Goal: Task Accomplishment & Management: Complete application form

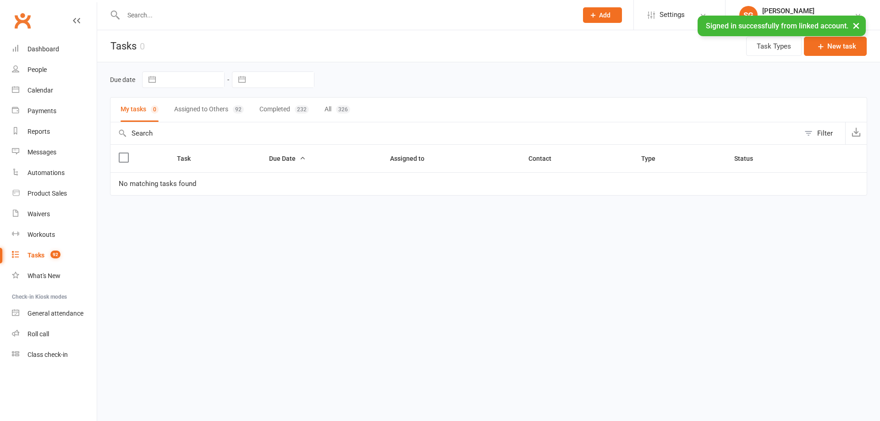
click at [200, 18] on input "text" at bounding box center [346, 15] width 451 height 13
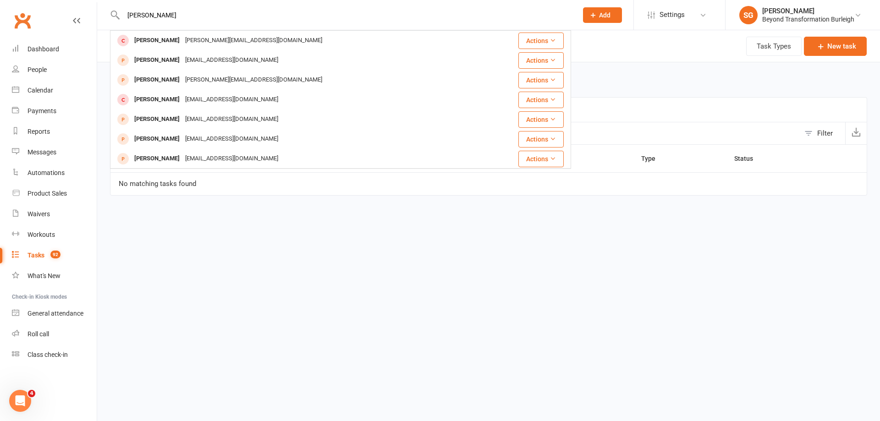
click at [148, 12] on input "[PERSON_NAME]" at bounding box center [346, 15] width 451 height 13
click at [149, 16] on input "[PERSON_NAME]" at bounding box center [346, 15] width 451 height 13
click at [172, 14] on input "[PERSON_NAME]" at bounding box center [346, 15] width 451 height 13
click at [215, 16] on input "sam colone" at bounding box center [346, 15] width 451 height 13
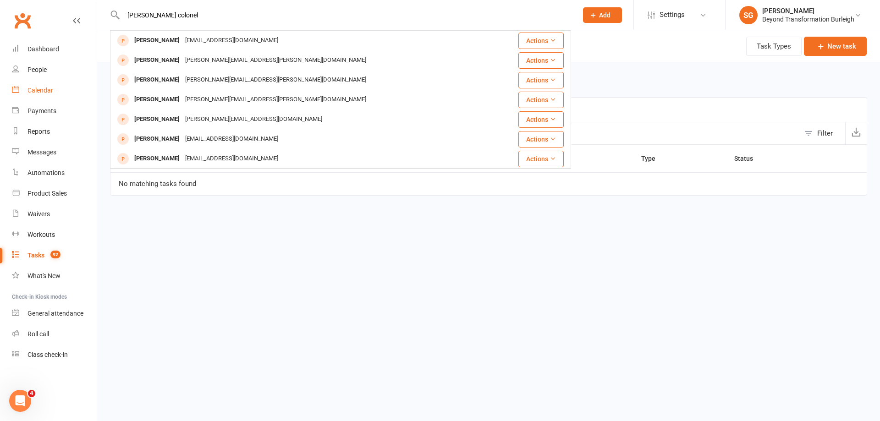
type input "sam colonel"
click at [44, 93] on div "Calendar" at bounding box center [41, 90] width 26 height 7
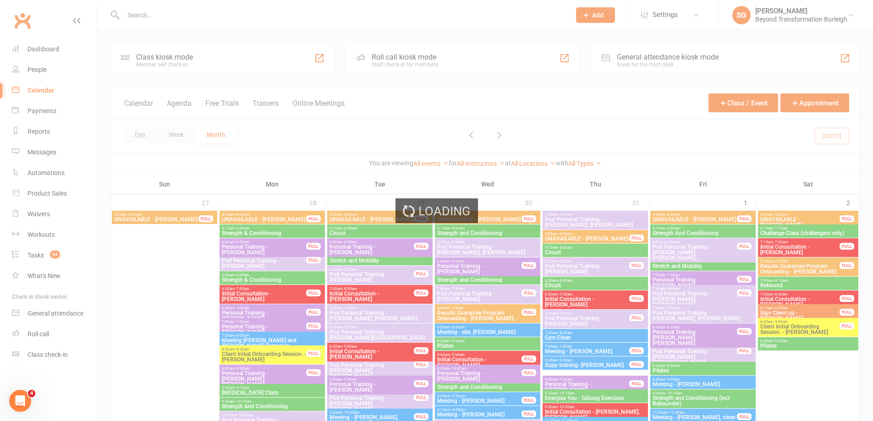
click at [174, 135] on div "Loading" at bounding box center [436, 210] width 873 height 421
click at [175, 135] on div "Loading" at bounding box center [436, 210] width 873 height 421
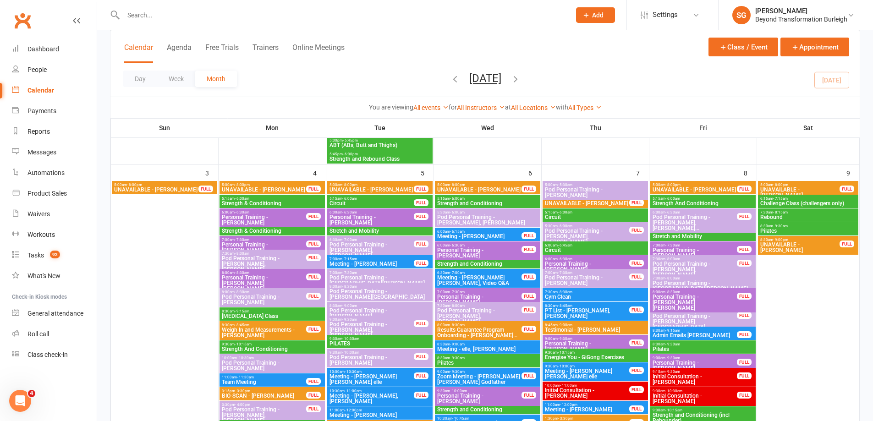
scroll to position [733, 0]
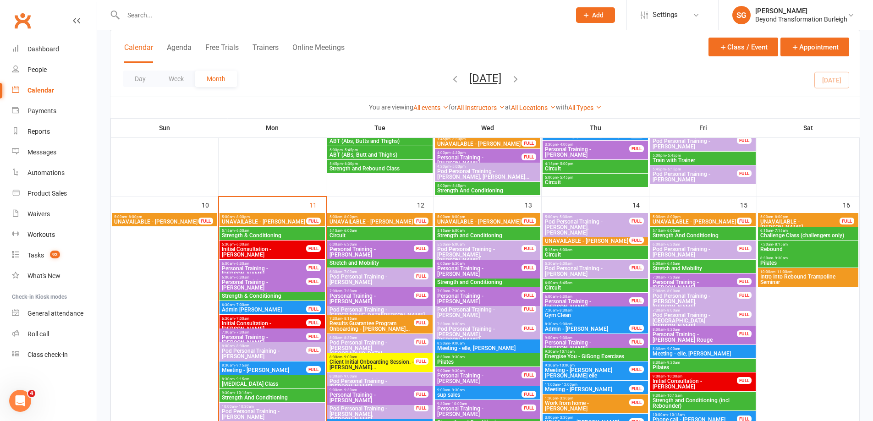
click at [821, 281] on span "Intro Into Rebound Trampoline Seminar" at bounding box center [808, 279] width 97 height 11
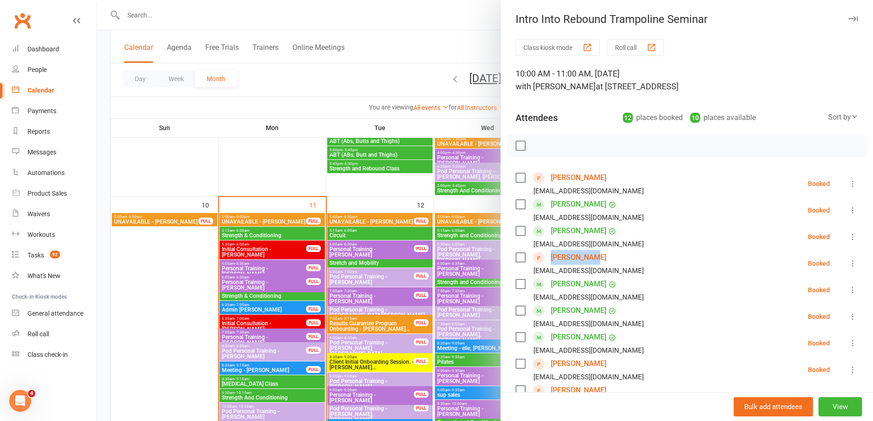
drag, startPoint x: 594, startPoint y: 253, endPoint x: 545, endPoint y: 262, distance: 49.8
click at [545, 262] on div "Sam Connell Connellcreativedesigns@gmail.com" at bounding box center [582, 263] width 132 height 27
click at [573, 256] on link "Sam Connell" at bounding box center [578, 257] width 55 height 15
copy link "Claudia Blum"
drag, startPoint x: 634, startPoint y: 173, endPoint x: 547, endPoint y: 172, distance: 87.6
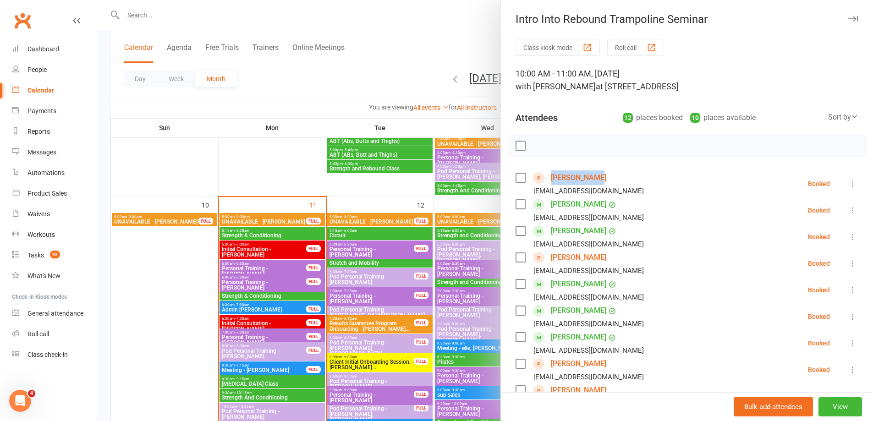
click at [547, 172] on li "Claudia Blum claud07@hotmail.com Booked More info Remove Check in Mark absent S…" at bounding box center [687, 184] width 343 height 27
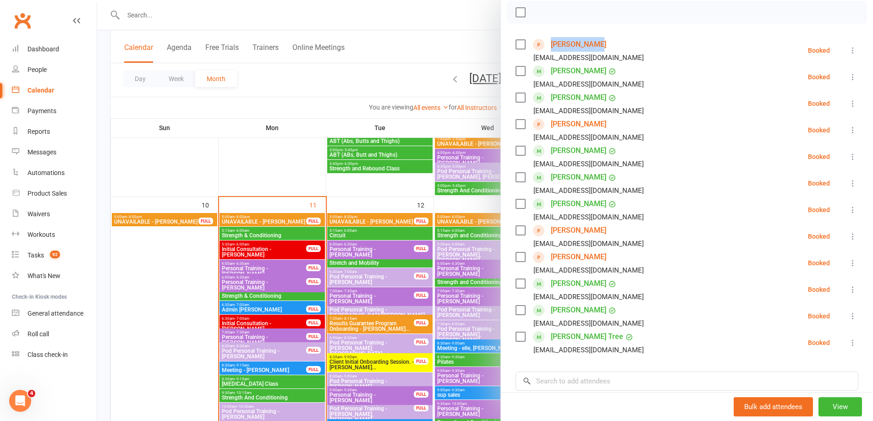
scroll to position [138, 0]
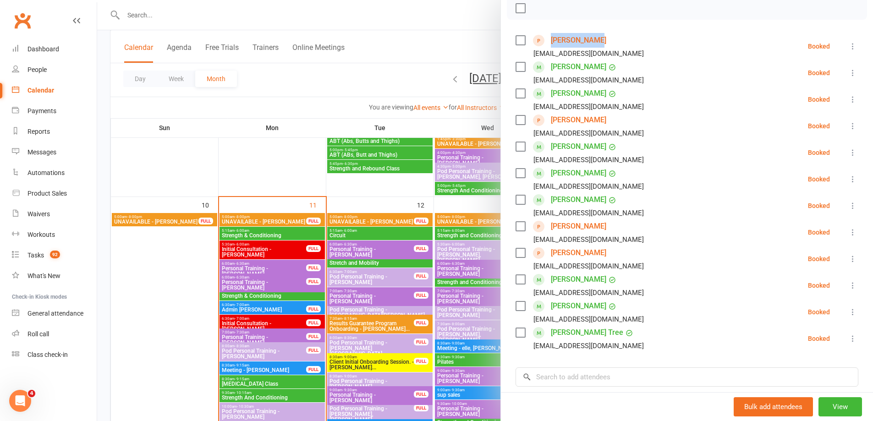
click at [589, 226] on link "Kristin Montgomery" at bounding box center [578, 226] width 55 height 15
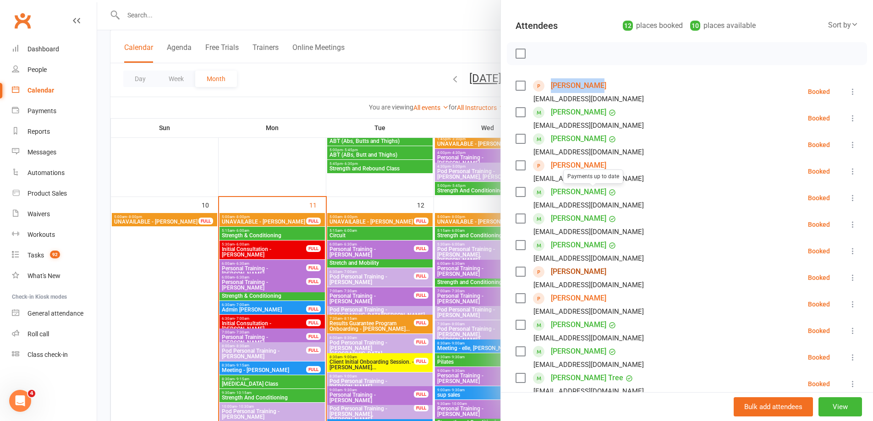
scroll to position [92, 0]
click at [570, 85] on link "Claudia Blum" at bounding box center [578, 86] width 55 height 15
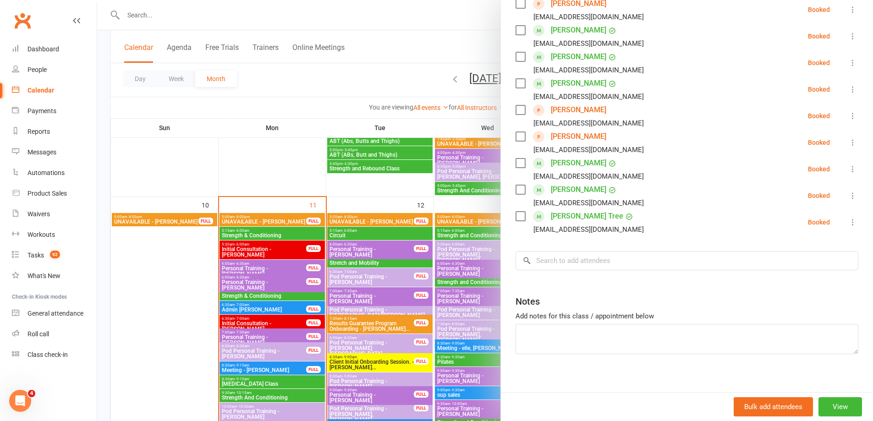
scroll to position [262, 0]
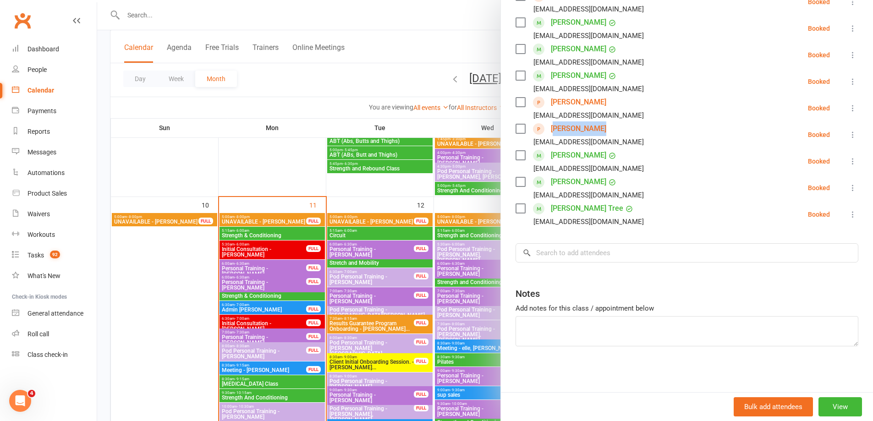
drag, startPoint x: 620, startPoint y: 133, endPoint x: 554, endPoint y: 134, distance: 66.5
click at [554, 134] on li "Gwenda Notley gwendaellison@icloud.com Booked More info Remove Check in Mark ab…" at bounding box center [687, 134] width 343 height 27
click at [570, 128] on link "[PERSON_NAME]" at bounding box center [578, 128] width 55 height 15
click at [178, 115] on div at bounding box center [485, 210] width 776 height 421
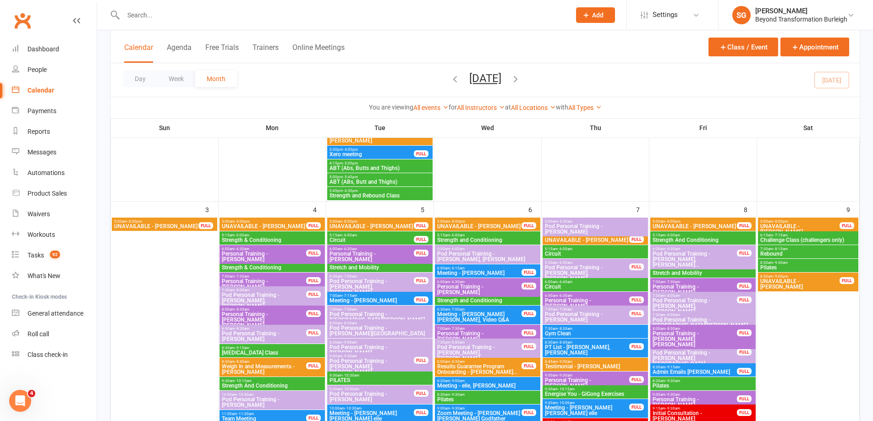
scroll to position [367, 0]
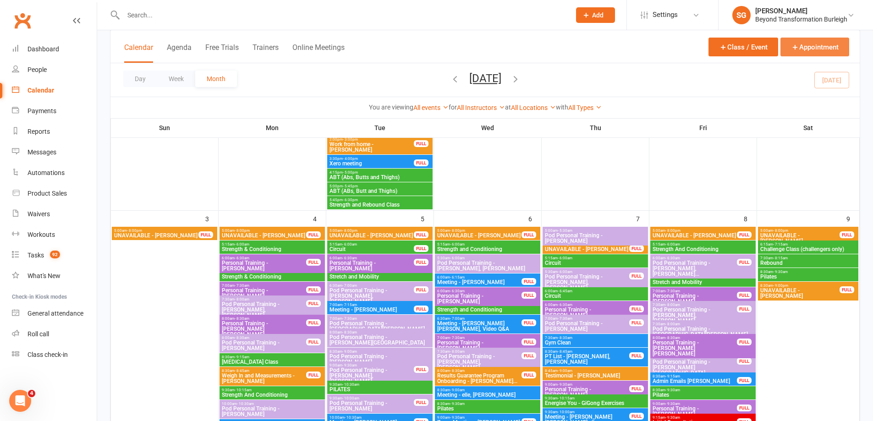
click at [810, 43] on button "Appointment" at bounding box center [815, 47] width 69 height 19
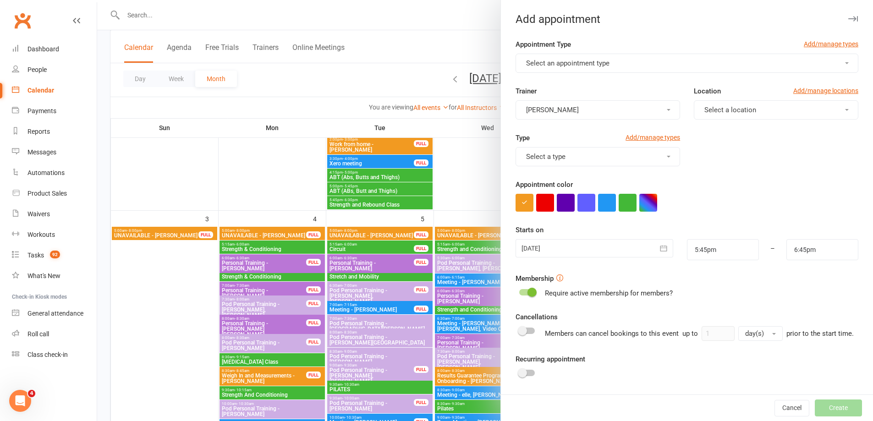
click at [587, 67] on button "Select an appointment type" at bounding box center [687, 63] width 343 height 19
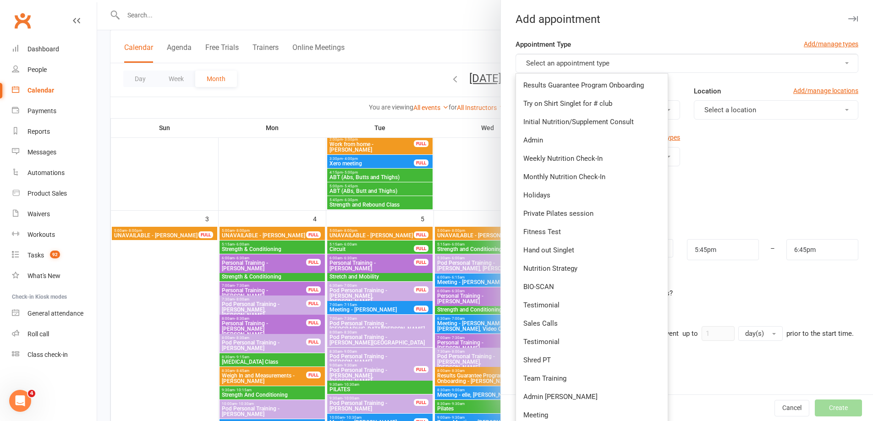
click at [587, 67] on button "Select an appointment type" at bounding box center [687, 63] width 343 height 19
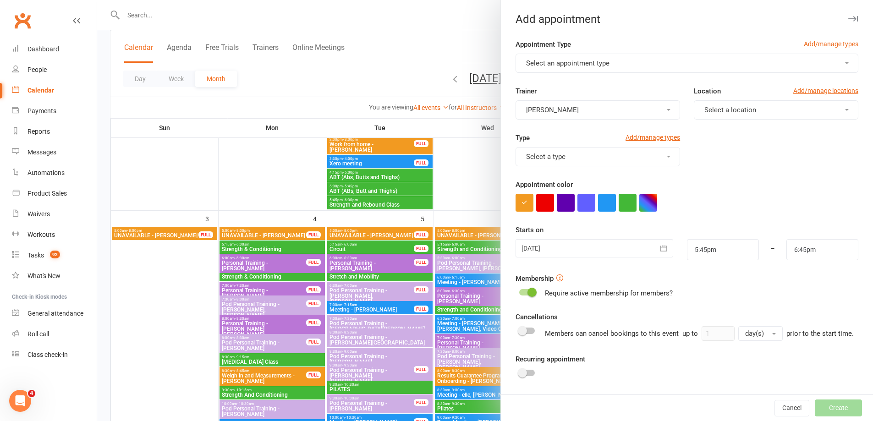
click at [447, 45] on div at bounding box center [485, 210] width 776 height 421
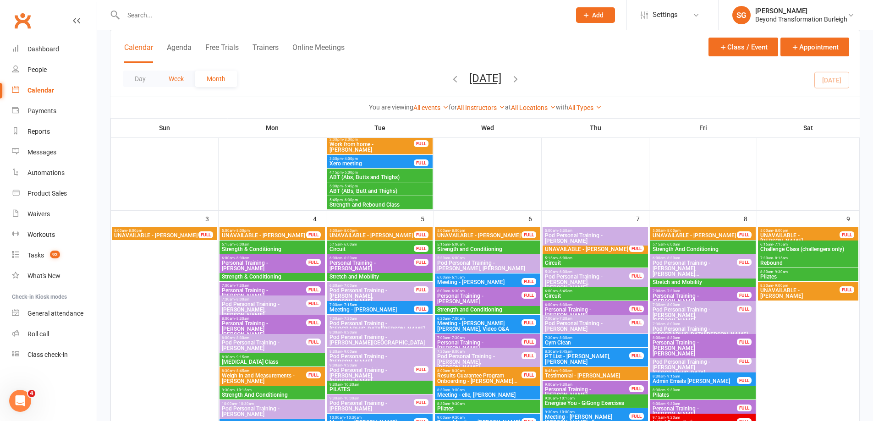
click at [183, 80] on button "Week" at bounding box center [176, 79] width 38 height 17
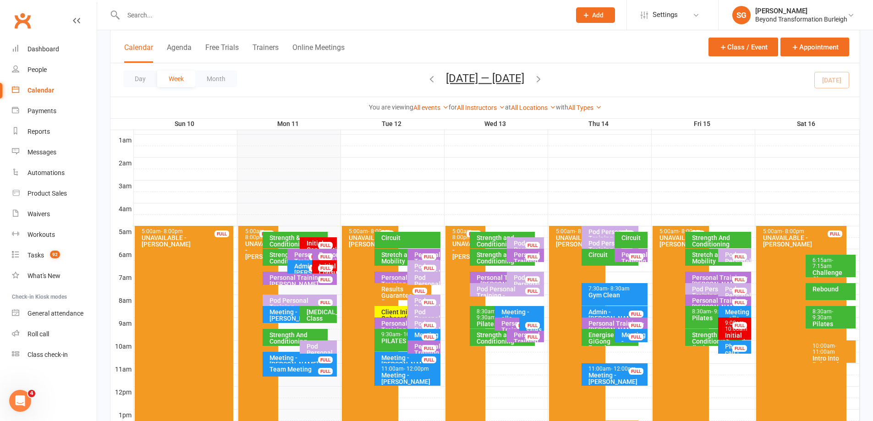
scroll to position [20, 0]
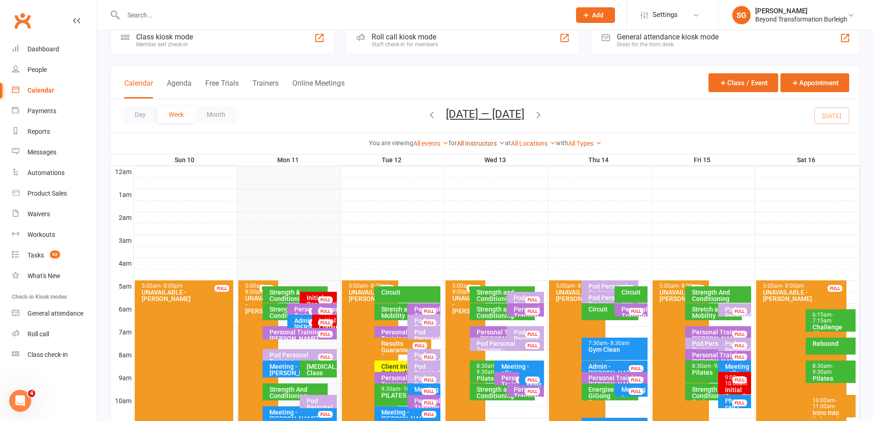
click at [459, 142] on link "All Instructors" at bounding box center [481, 143] width 48 height 7
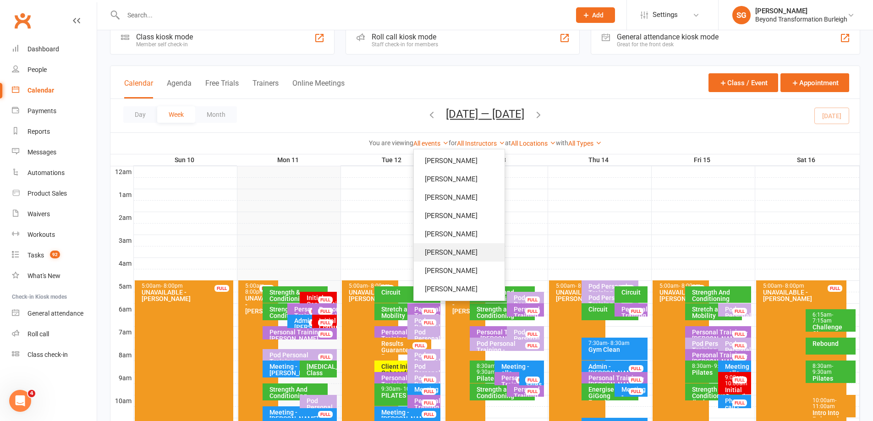
click at [468, 255] on link "Cindy Dewing" at bounding box center [459, 252] width 91 height 18
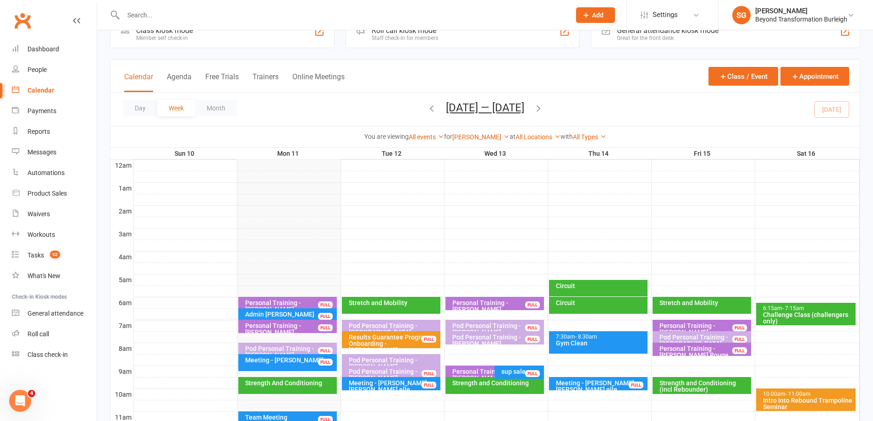
scroll to position [66, 0]
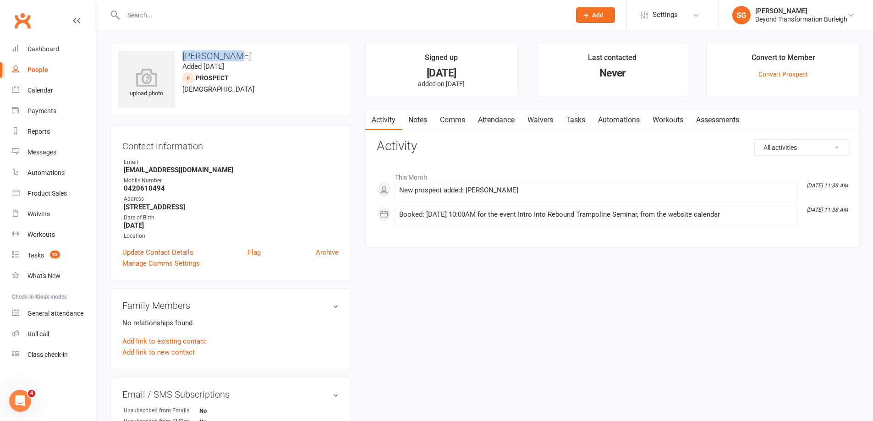
copy h3 "Sam Connell"
drag, startPoint x: 238, startPoint y: 54, endPoint x: 181, endPoint y: 56, distance: 56.9
click at [181, 56] on h3 "Sam Connell" at bounding box center [231, 56] width 226 height 10
click at [164, 212] on ul "Owner Email Connellcreativedesigns@gmail.com Mobile Number 0420610494 Address 3…" at bounding box center [230, 199] width 216 height 83
click at [180, 174] on strong "Connellcreativedesigns@gmail.com" at bounding box center [231, 170] width 215 height 8
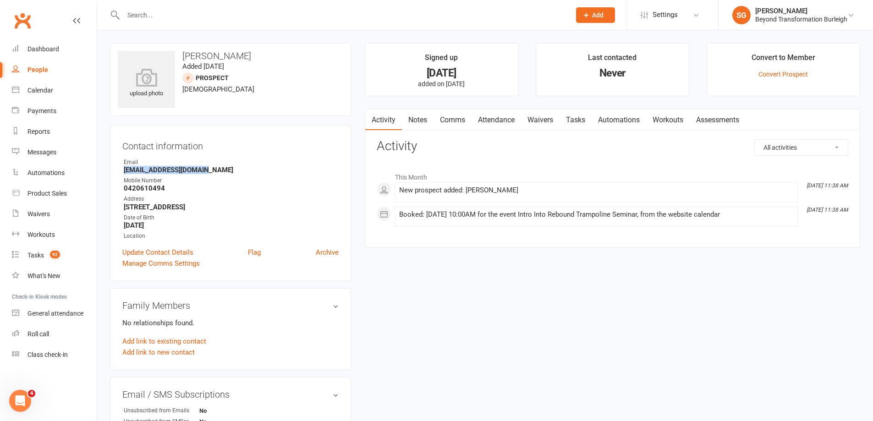
click at [180, 174] on strong "Connellcreativedesigns@gmail.com" at bounding box center [231, 170] width 215 height 8
copy render-form-field "Connellcreativedesigns@gmail.com"
click at [146, 185] on strong "0420610494" at bounding box center [231, 188] width 215 height 8
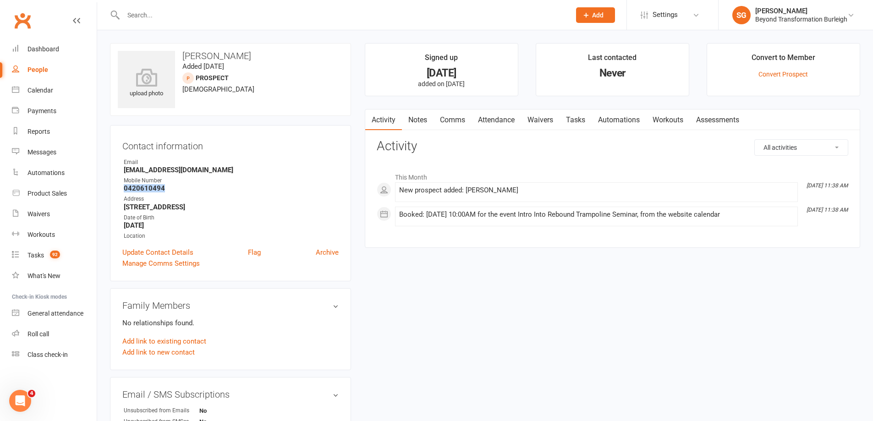
copy strong "0420610494"
click at [230, 54] on h3 "[PERSON_NAME]" at bounding box center [231, 56] width 226 height 10
click at [231, 54] on h3 "[PERSON_NAME]" at bounding box center [231, 56] width 226 height 10
click at [163, 167] on strong "[EMAIL_ADDRESS][DOMAIN_NAME]" at bounding box center [231, 170] width 215 height 8
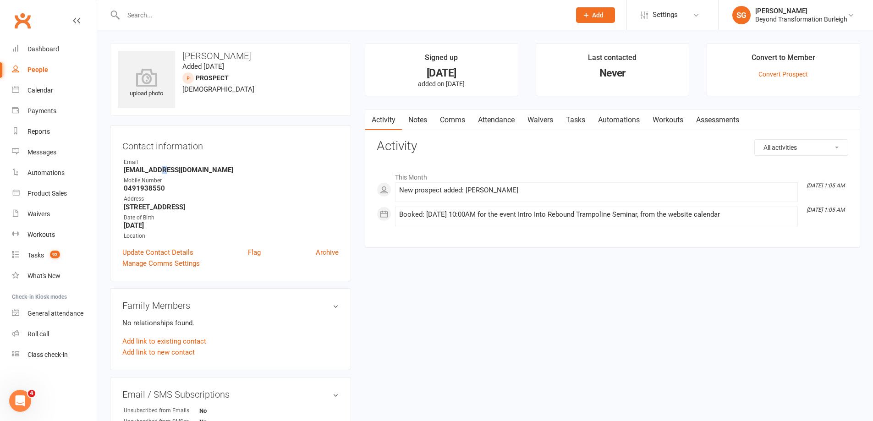
click at [163, 167] on strong "[EMAIL_ADDRESS][DOMAIN_NAME]" at bounding box center [231, 170] width 215 height 8
copy render-form-field "[EMAIL_ADDRESS][DOMAIN_NAME]"
click at [151, 191] on strong "0491938550" at bounding box center [231, 188] width 215 height 8
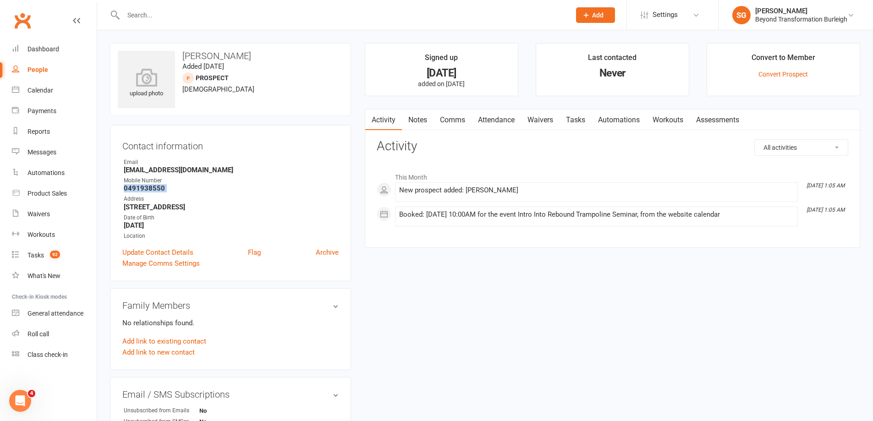
click at [151, 191] on strong "0491938550" at bounding box center [231, 188] width 215 height 8
copy render-form-field "0491938550"
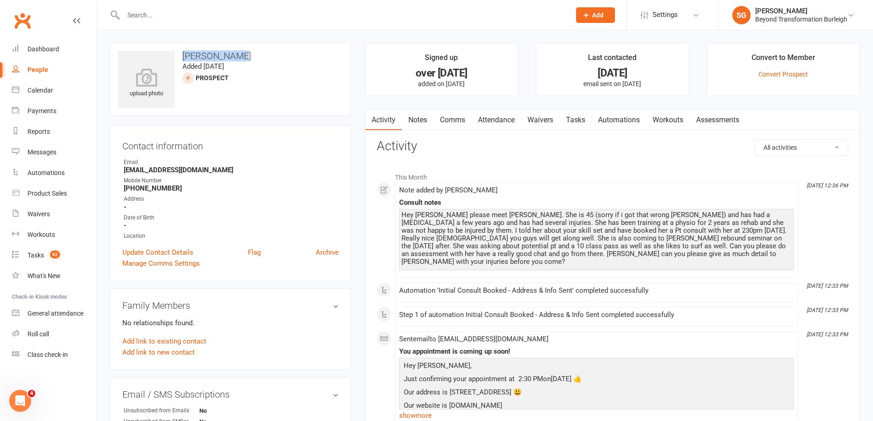
drag, startPoint x: 180, startPoint y: 54, endPoint x: 249, endPoint y: 57, distance: 69.3
click at [249, 57] on h3 "[PERSON_NAME]" at bounding box center [231, 56] width 226 height 10
copy h3 "[PERSON_NAME]"
click at [170, 169] on strong "[EMAIL_ADDRESS][DOMAIN_NAME]" at bounding box center [231, 170] width 215 height 8
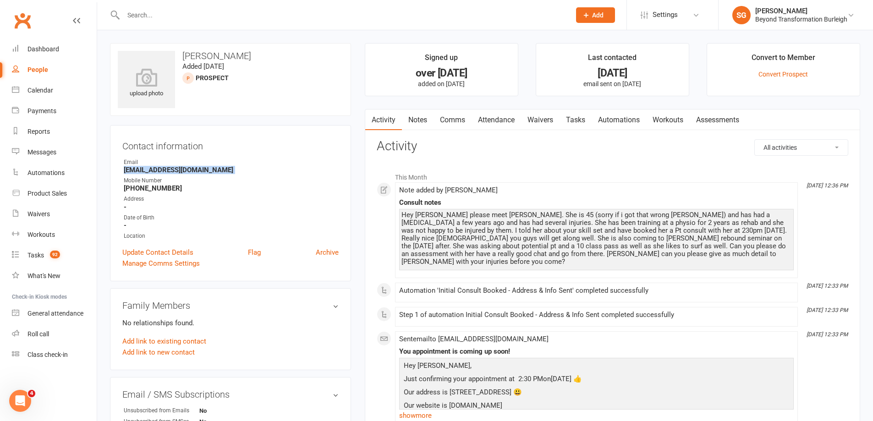
click at [170, 169] on strong "[EMAIL_ADDRESS][DOMAIN_NAME]" at bounding box center [231, 170] width 215 height 8
copy render-form-field "[EMAIL_ADDRESS][DOMAIN_NAME]"
click at [162, 187] on strong "+61438252411" at bounding box center [231, 188] width 215 height 8
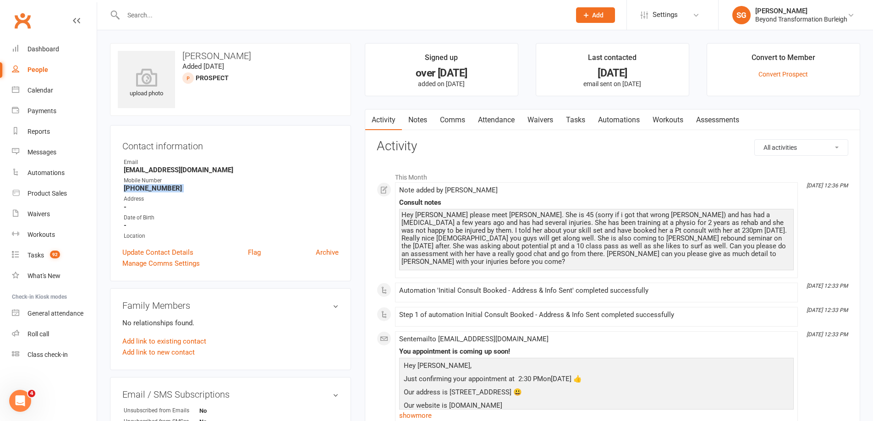
copy render-form-field "+61438252411"
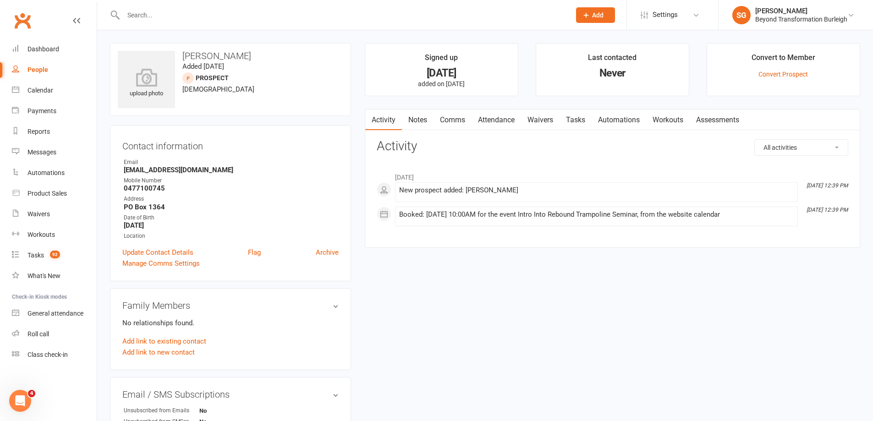
click at [207, 56] on h3 "[PERSON_NAME]" at bounding box center [231, 56] width 226 height 10
copy h3 "[PERSON_NAME]"
click at [185, 176] on ul "Owner Email [EMAIL_ADDRESS][DOMAIN_NAME] Mobile Number [PHONE_NUMBER] Address P…" at bounding box center [230, 199] width 216 height 83
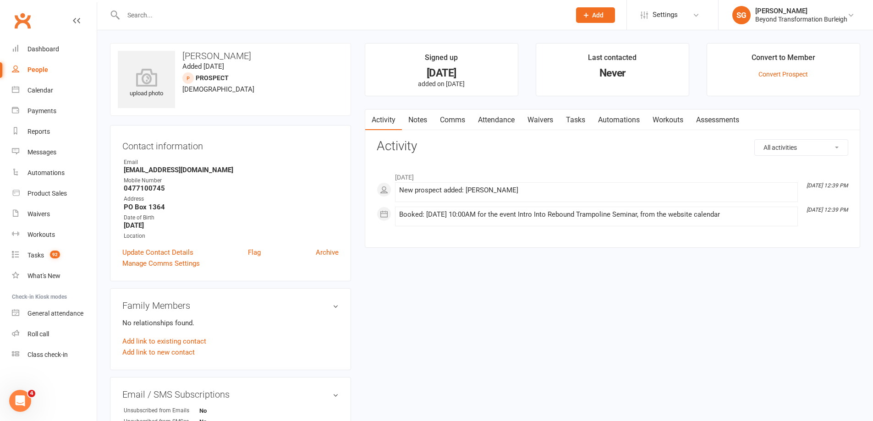
click at [185, 175] on ul "Owner Email [EMAIL_ADDRESS][DOMAIN_NAME] Mobile Number [PHONE_NUMBER] Address P…" at bounding box center [230, 199] width 216 height 83
click at [185, 174] on strong "[EMAIL_ADDRESS][DOMAIN_NAME]" at bounding box center [231, 170] width 215 height 8
click at [186, 173] on strong "[EMAIL_ADDRESS][DOMAIN_NAME]" at bounding box center [231, 170] width 215 height 8
copy render-form-field "[EMAIL_ADDRESS][DOMAIN_NAME]"
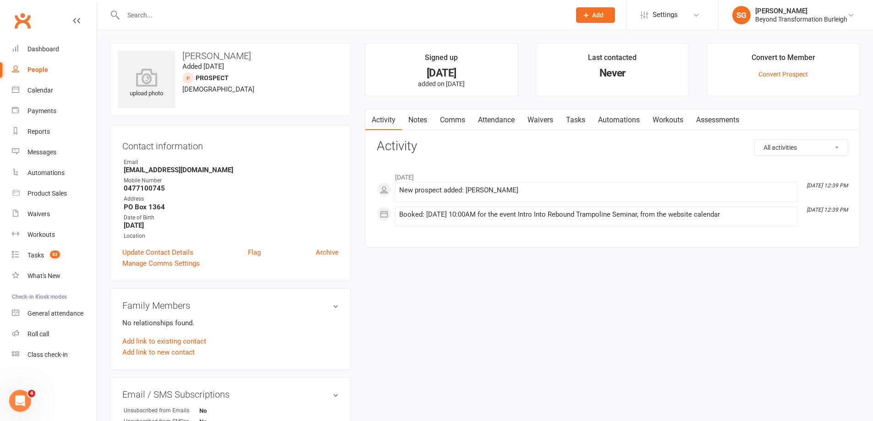
click at [144, 190] on strong "0477100745" at bounding box center [231, 188] width 215 height 8
copy render-form-field "0477100745"
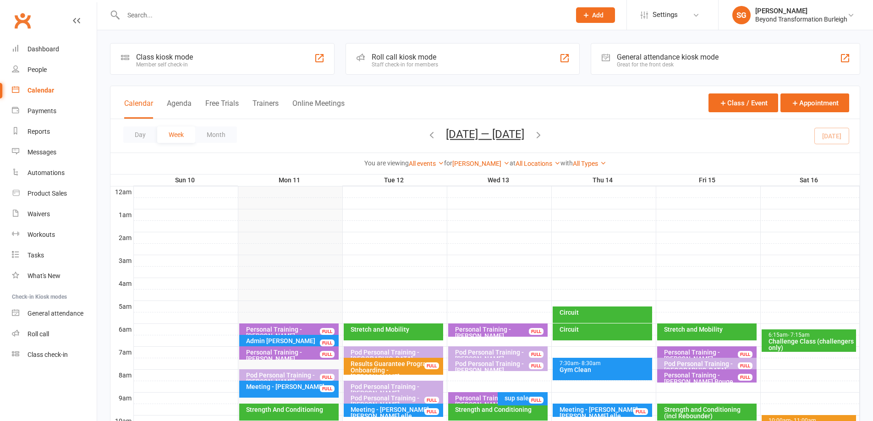
click at [286, 209] on div at bounding box center [497, 214] width 726 height 11
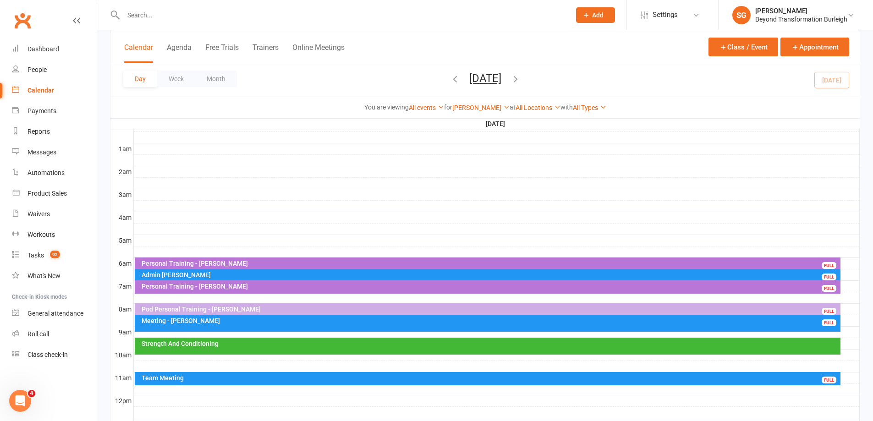
click at [596, 23] on div "Prospect Member Non-attending contact Class / event Appointment Task Membership…" at bounding box center [595, 15] width 62 height 30
click at [596, 19] on button "Add" at bounding box center [595, 15] width 39 height 16
click at [596, 37] on link "Prospect" at bounding box center [586, 40] width 82 height 21
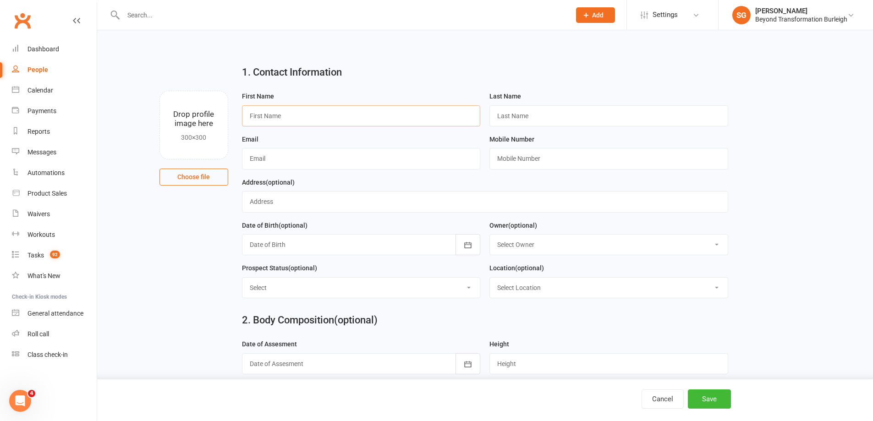
click at [342, 117] on input "text" at bounding box center [361, 115] width 239 height 21
click at [568, 161] on input "text" at bounding box center [609, 158] width 239 height 21
paste input "Book a catch up with Bash this week"
type input "Book a catch up with Bash this week"
click at [311, 121] on input "text" at bounding box center [361, 115] width 239 height 21
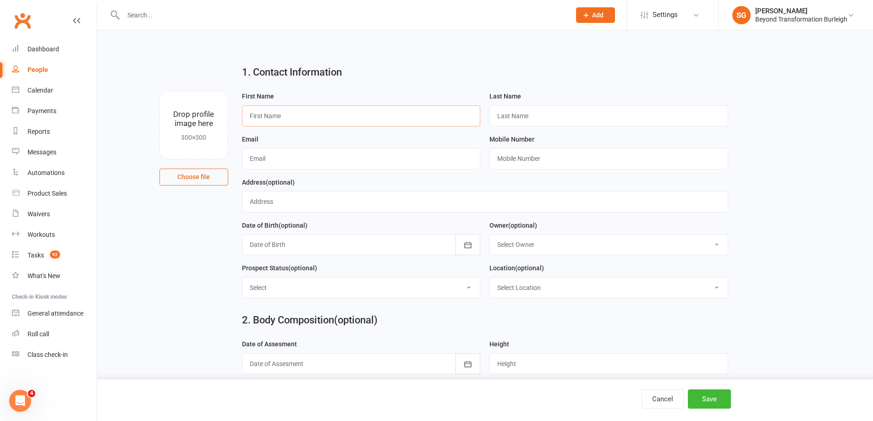
paste input "[PERSON_NAME]"
type input "[PERSON_NAME]"
click at [535, 119] on input "text" at bounding box center [609, 115] width 239 height 21
paste input "[PERSON_NAME]"
type input "[PERSON_NAME]"
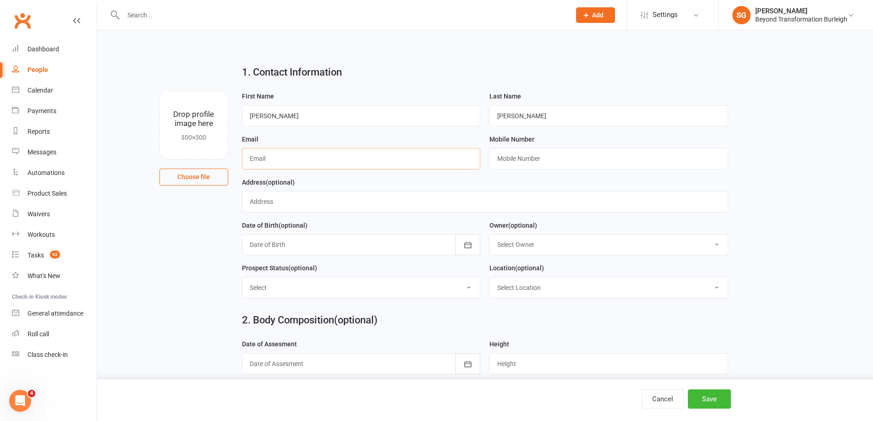
click at [314, 161] on input "text" at bounding box center [361, 158] width 239 height 21
paste input "kerryvg@icloud.com"
type input "kerryvg@icloud.com"
click at [556, 156] on input "text" at bounding box center [609, 158] width 239 height 21
paste input "0419 248 951"
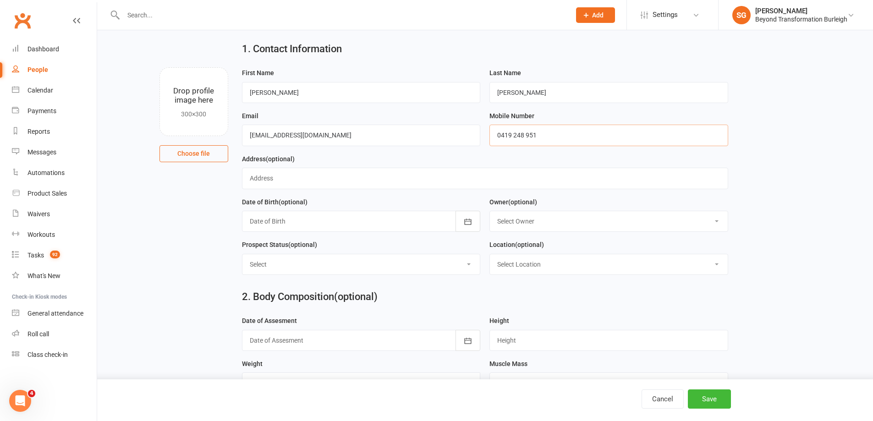
scroll to position [46, 0]
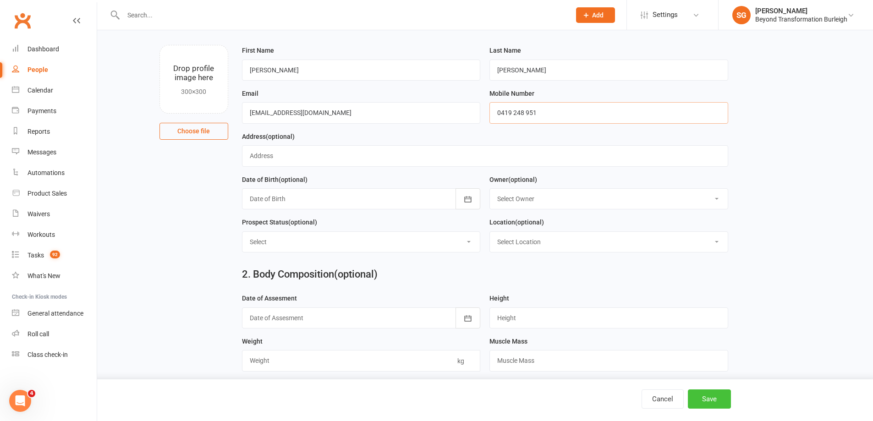
type input "0419 248 951"
click at [722, 399] on button "Save" at bounding box center [709, 399] width 43 height 19
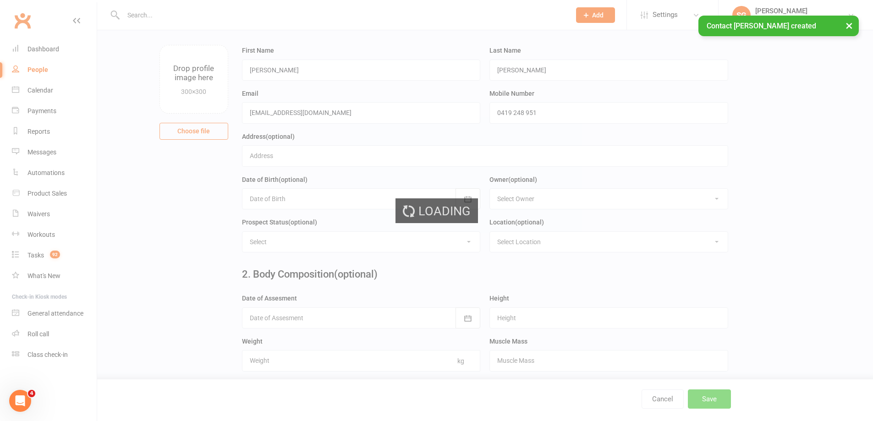
scroll to position [0, 0]
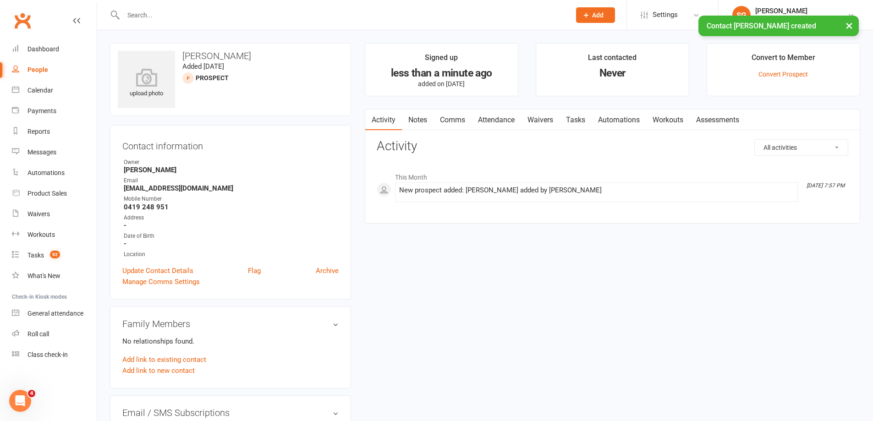
click at [491, 121] on link "Attendance" at bounding box center [497, 120] width 50 height 21
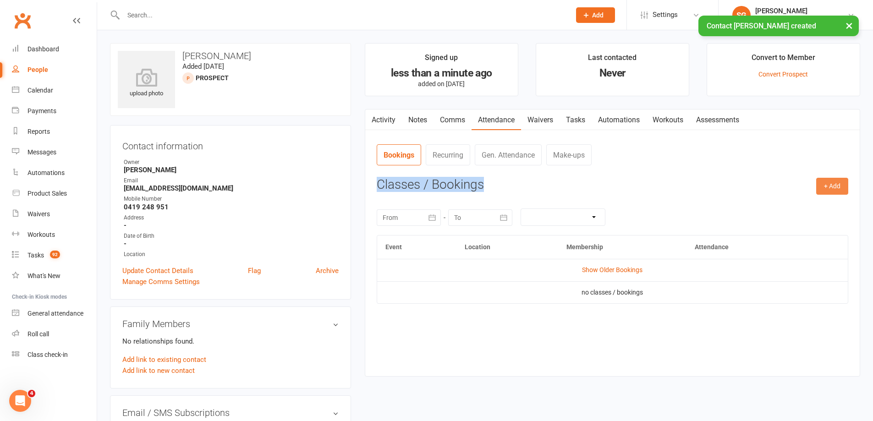
click at [848, 182] on div "Activity Notes Comms Attendance Waivers Tasks Automations Workouts Assessments …" at bounding box center [613, 243] width 496 height 268
click at [838, 183] on button "+ Add" at bounding box center [832, 186] width 32 height 17
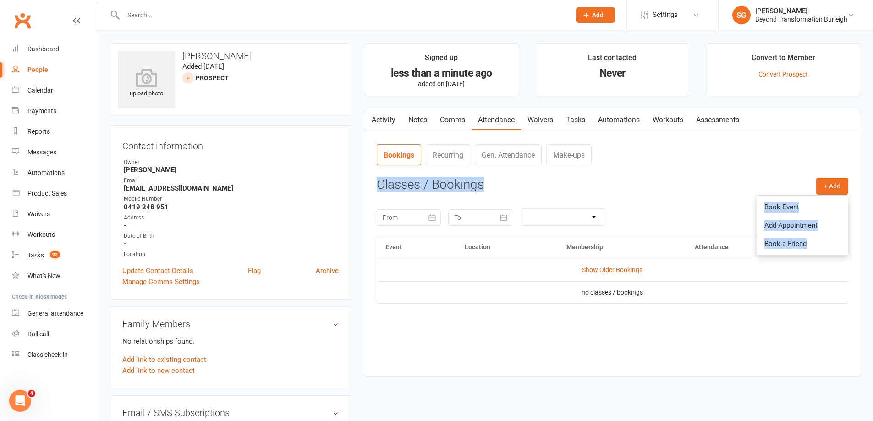
click at [774, 180] on h3 "Classes / Bookings" at bounding box center [613, 185] width 472 height 14
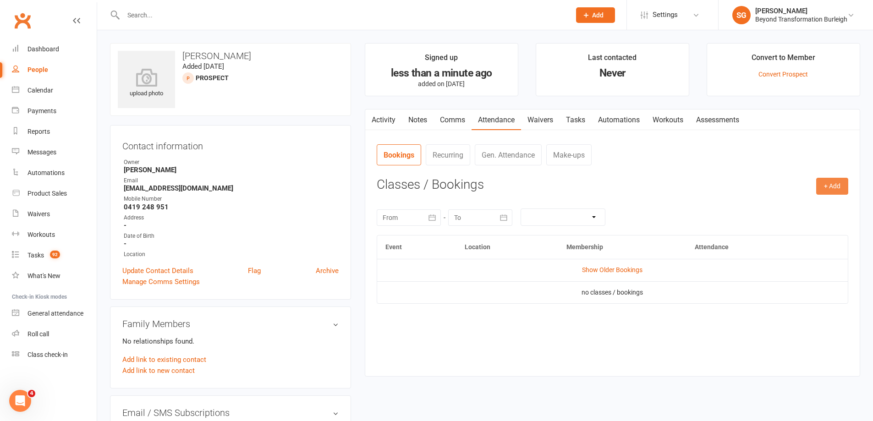
click at [837, 185] on button "+ Add" at bounding box center [832, 186] width 32 height 17
click at [810, 219] on link "Add Appointment" at bounding box center [802, 225] width 91 height 18
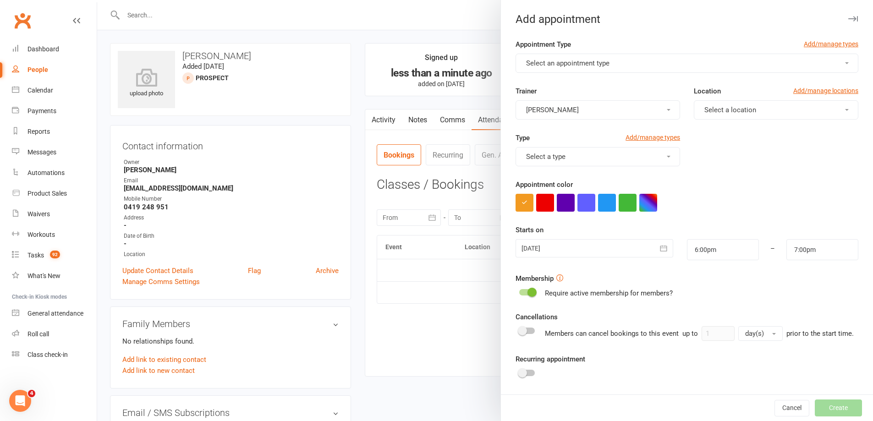
click at [595, 58] on button "Select an appointment type" at bounding box center [687, 63] width 343 height 19
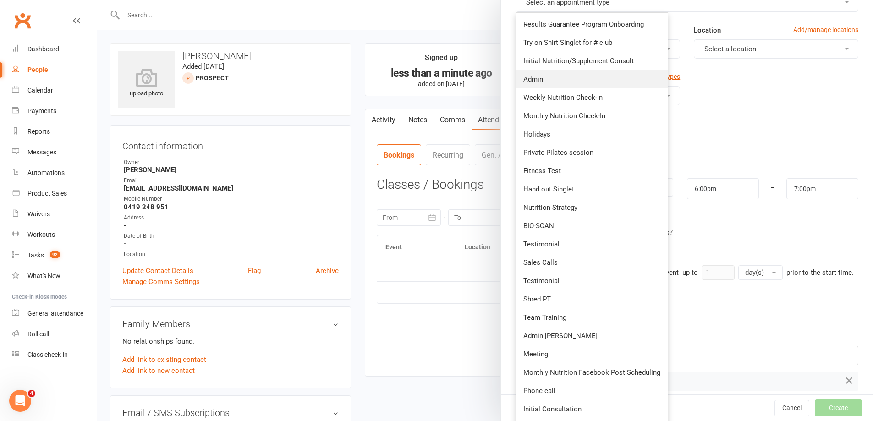
scroll to position [226, 0]
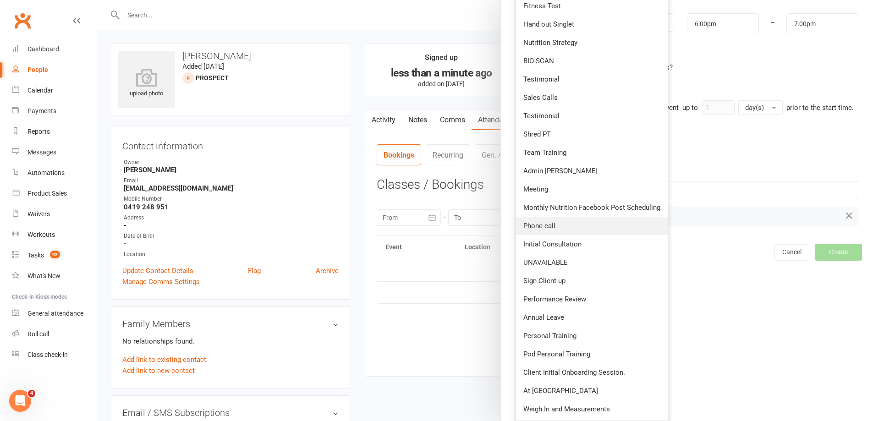
click at [578, 218] on link "Phone call" at bounding box center [592, 226] width 152 height 18
type input "6:15pm"
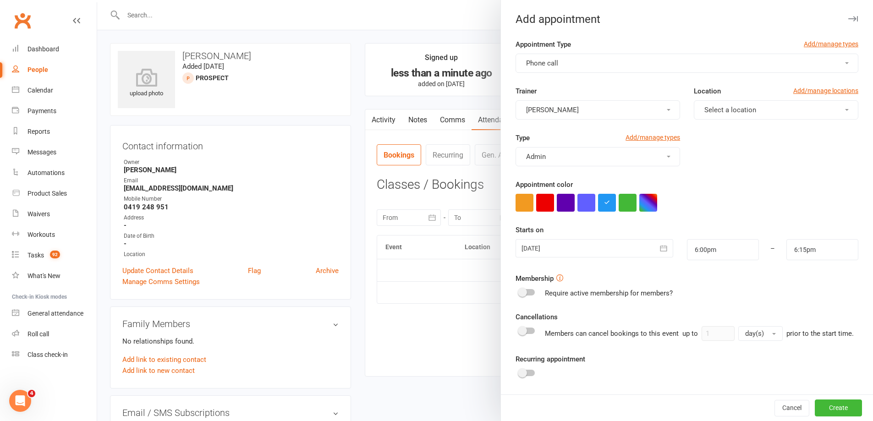
click at [590, 112] on button "[PERSON_NAME]" at bounding box center [598, 109] width 165 height 19
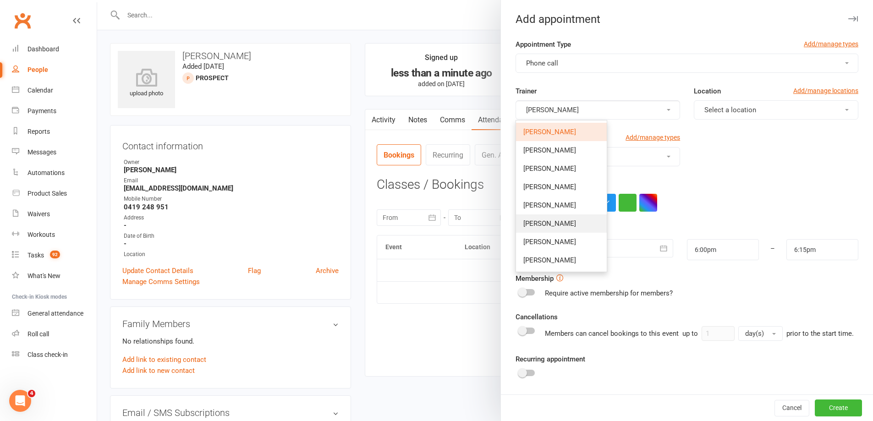
click at [566, 225] on link "Cindy Dewing" at bounding box center [561, 224] width 91 height 18
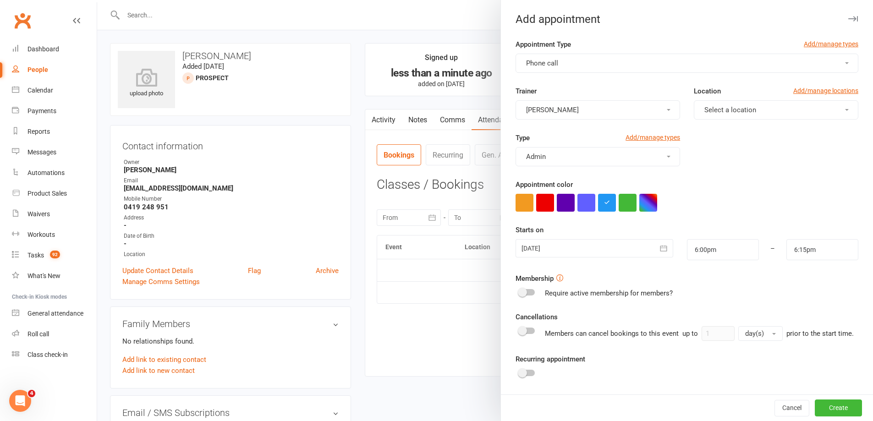
click at [758, 117] on button "Select a location" at bounding box center [776, 109] width 165 height 19
click at [725, 132] on span "5/76 Township Drive West Burleigh 4220" at bounding box center [733, 132] width 62 height 8
click at [720, 129] on div "Trainer Cindy Dewing Location Add/manage locations 5/76 Township Drive West Bur…" at bounding box center [687, 109] width 357 height 47
click at [605, 241] on div at bounding box center [594, 248] width 157 height 18
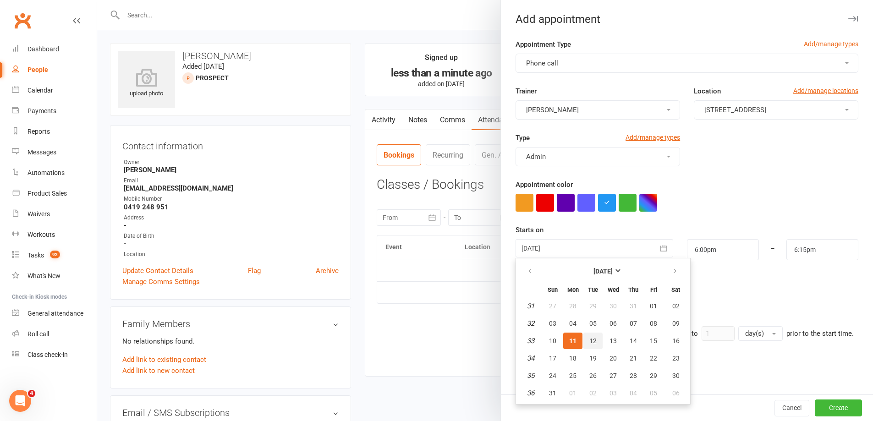
click at [589, 338] on span "12" at bounding box center [592, 340] width 7 height 7
type input "12 Aug 2025"
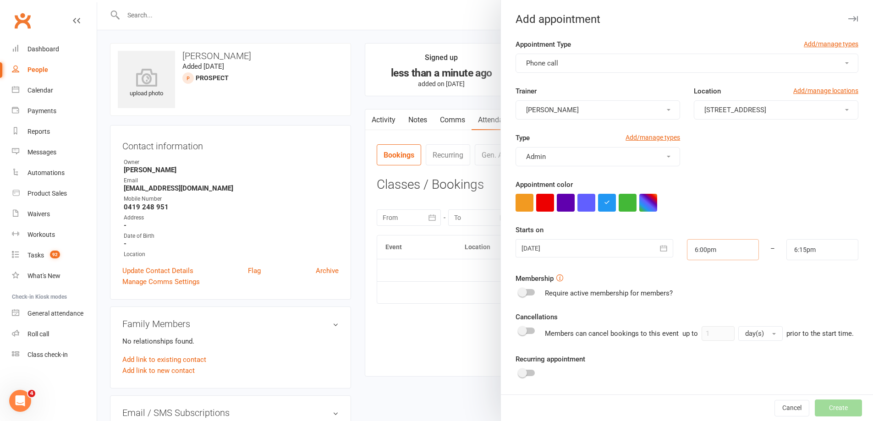
click at [729, 256] on input "6:00pm" at bounding box center [723, 249] width 72 height 21
type input "6:45pm"
click at [697, 318] on li "6:45pm" at bounding box center [710, 323] width 44 height 14
click at [797, 235] on div "Starts on 12 Aug 2025 August 2025 Sun Mon Tue Wed Thu Fri Sat 31 27 28 29 30 31…" at bounding box center [687, 243] width 343 height 36
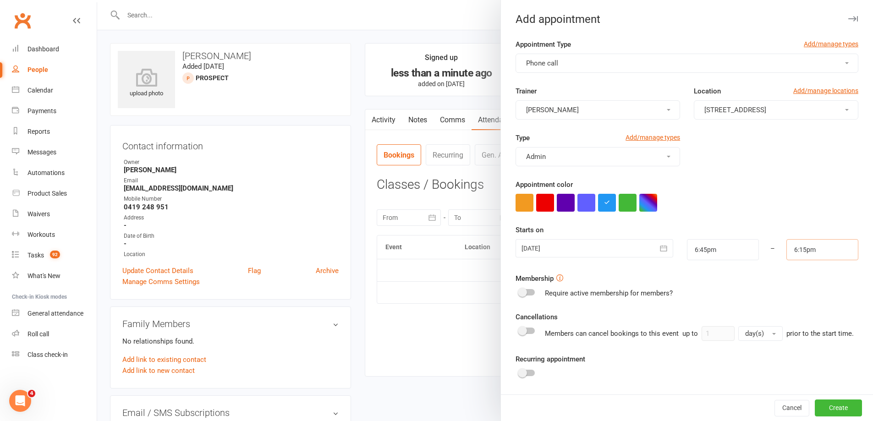
click at [793, 251] on input "6:15pm" at bounding box center [823, 249] width 72 height 21
type input "7:00pm"
click at [789, 319] on li "7:00pm" at bounding box center [809, 323] width 44 height 14
click at [714, 248] on input "6:45pm" at bounding box center [723, 249] width 72 height 21
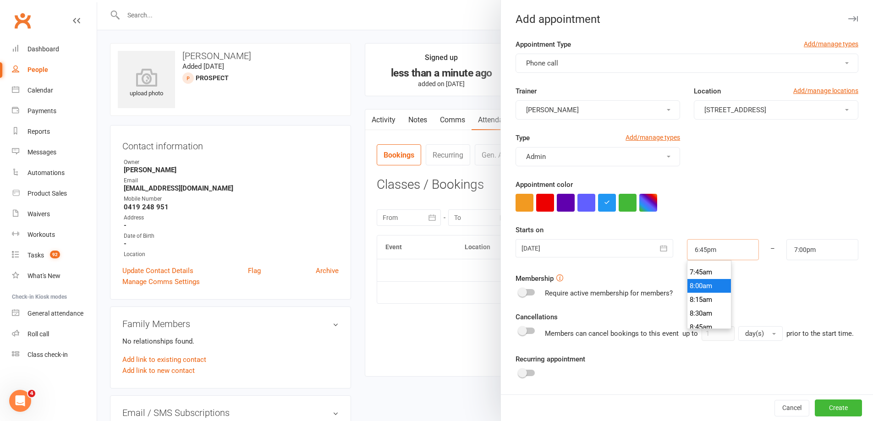
scroll to position [376, 0]
type input "6:45am"
click at [700, 264] on li "6:45am" at bounding box center [710, 263] width 44 height 14
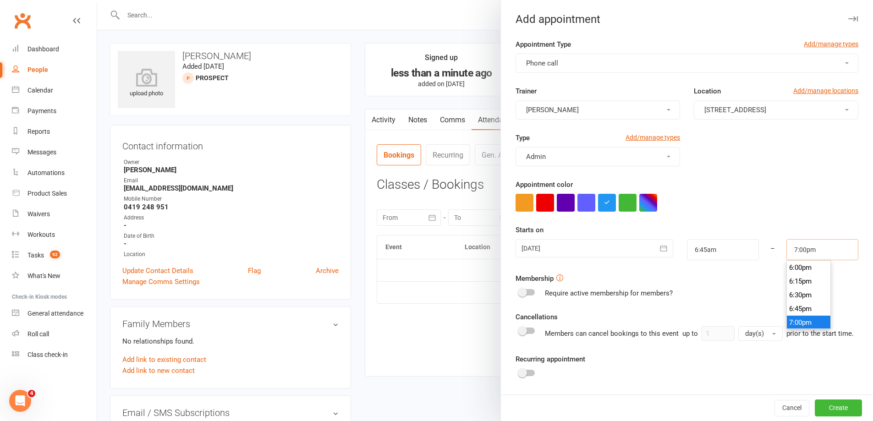
scroll to position [1031, 0]
click at [798, 243] on input "7:00pm" at bounding box center [823, 249] width 72 height 21
type input "7:00am"
click at [799, 286] on li "7:00am" at bounding box center [809, 286] width 44 height 14
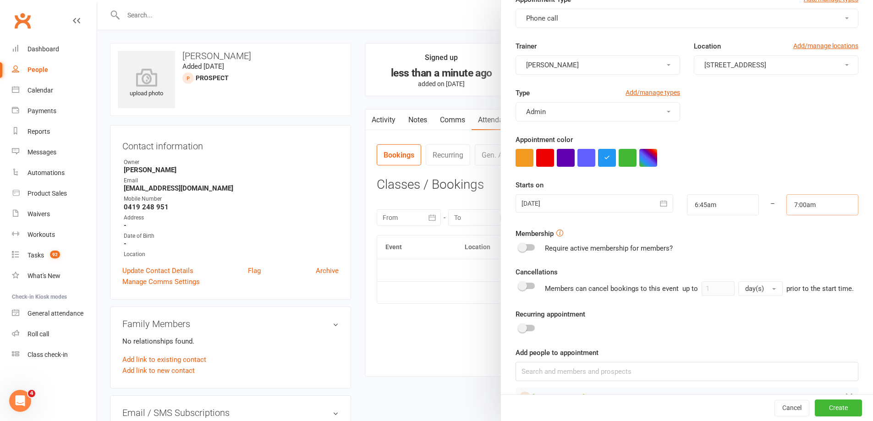
scroll to position [81, 0]
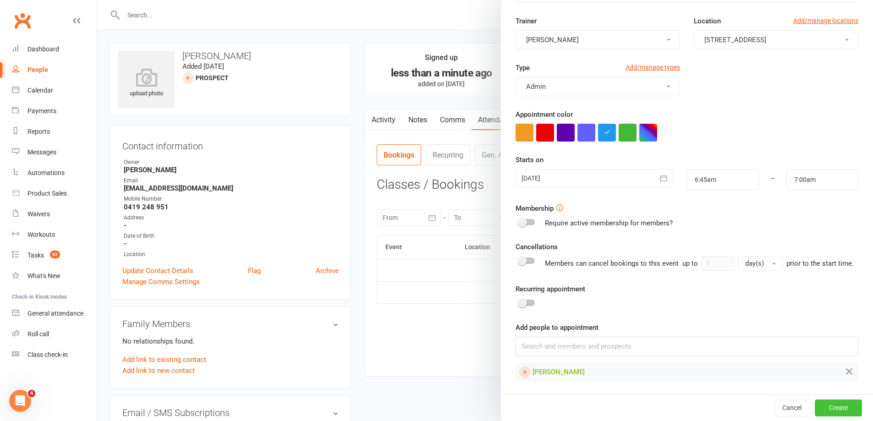
click at [828, 410] on button "Create" at bounding box center [838, 408] width 47 height 17
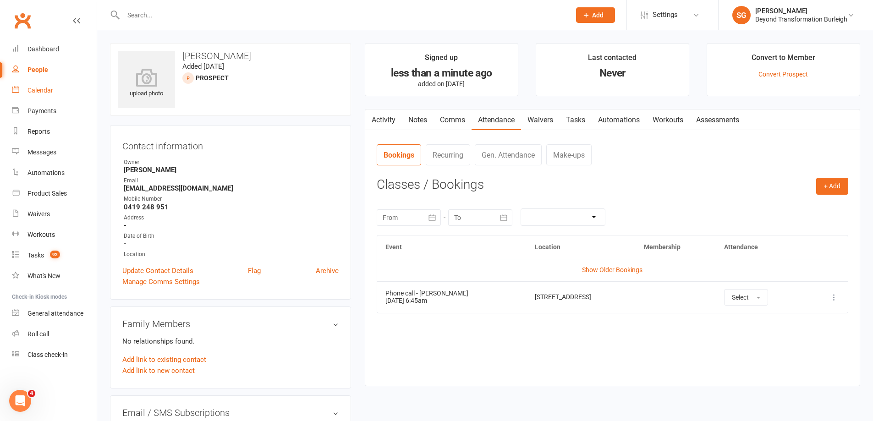
click at [40, 83] on link "Calendar" at bounding box center [54, 90] width 85 height 21
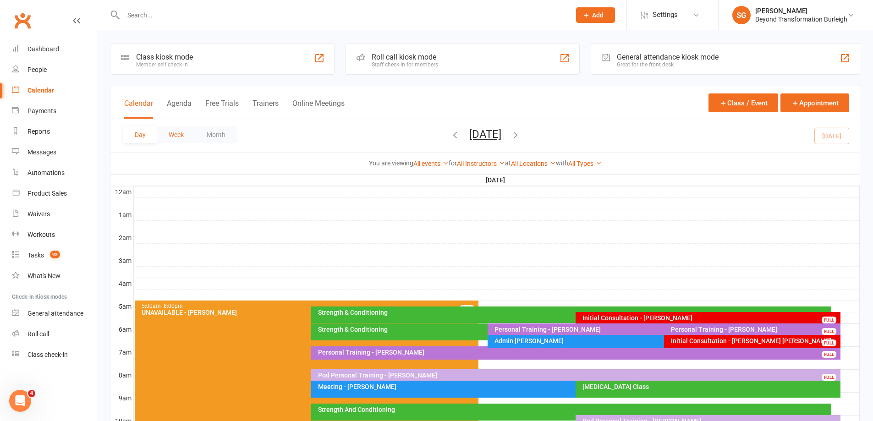
click at [169, 130] on button "Week" at bounding box center [176, 135] width 38 height 17
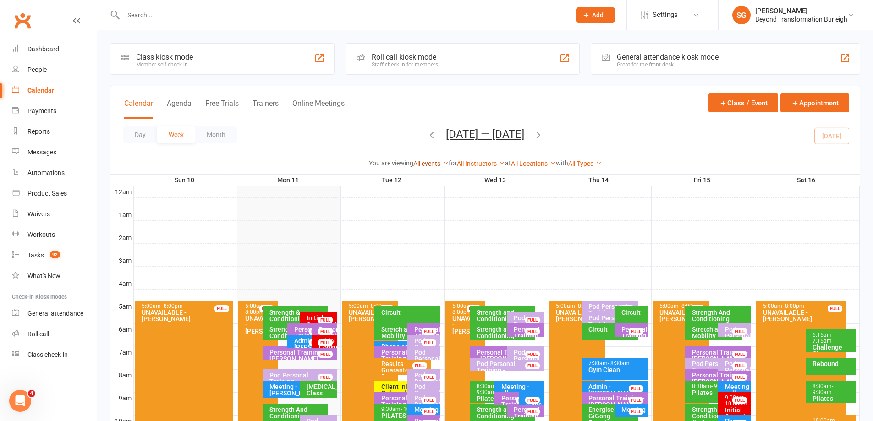
click at [436, 161] on link "All events" at bounding box center [430, 163] width 35 height 7
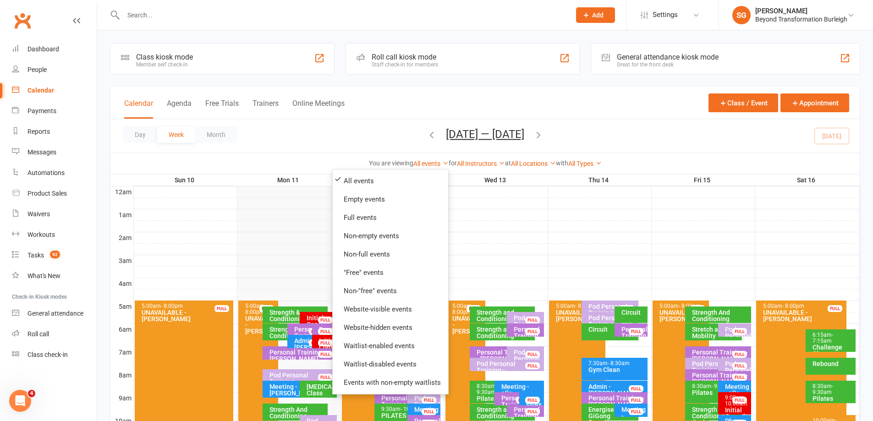
click at [468, 167] on div "All Instructors Shane Gregory Teri Kersten Julie Catherwood Alyson Willis Fiona…" at bounding box center [481, 164] width 48 height 10
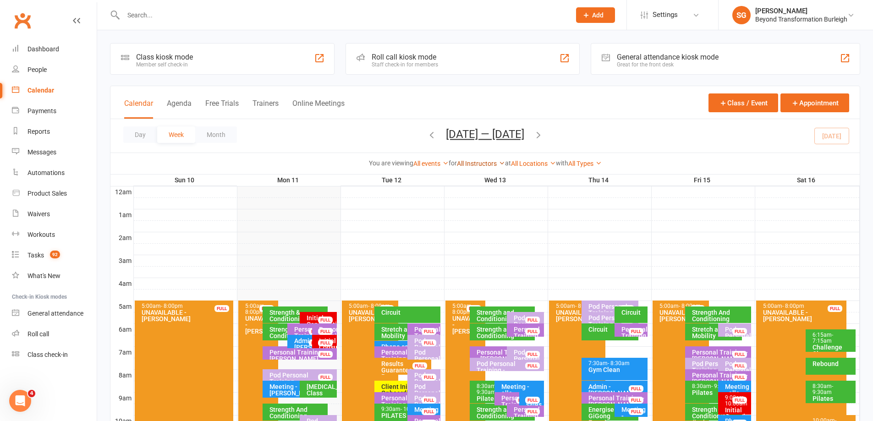
click at [478, 160] on link "All Instructors" at bounding box center [481, 163] width 48 height 7
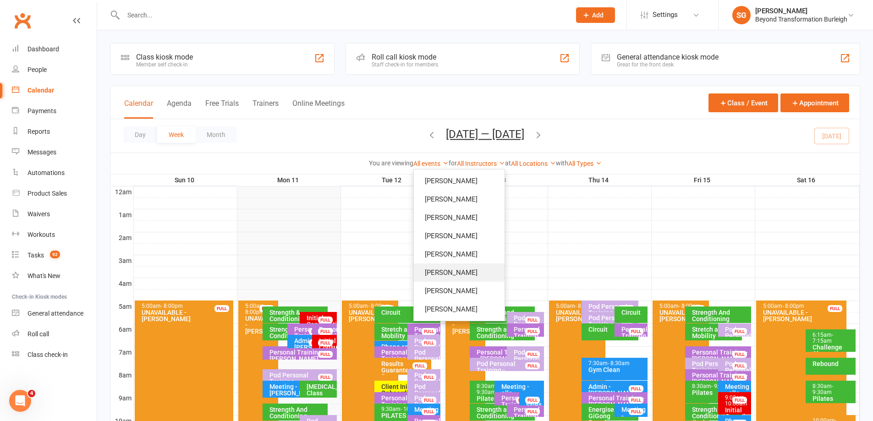
click at [463, 268] on link "Cindy Dewing" at bounding box center [459, 273] width 91 height 18
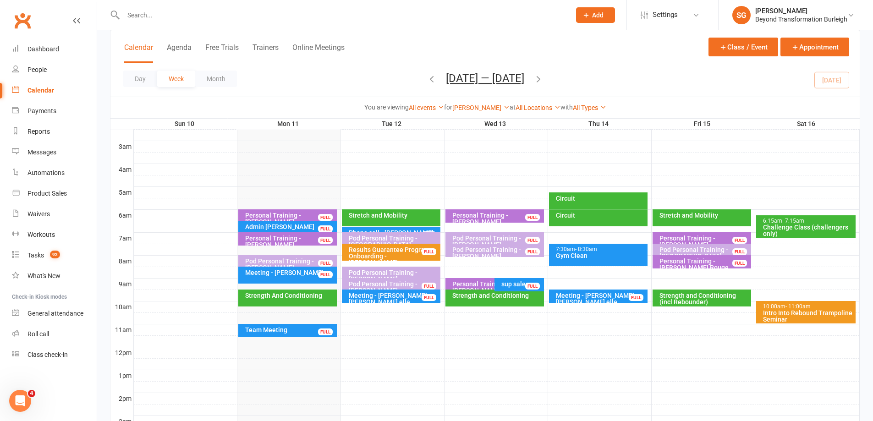
scroll to position [138, 0]
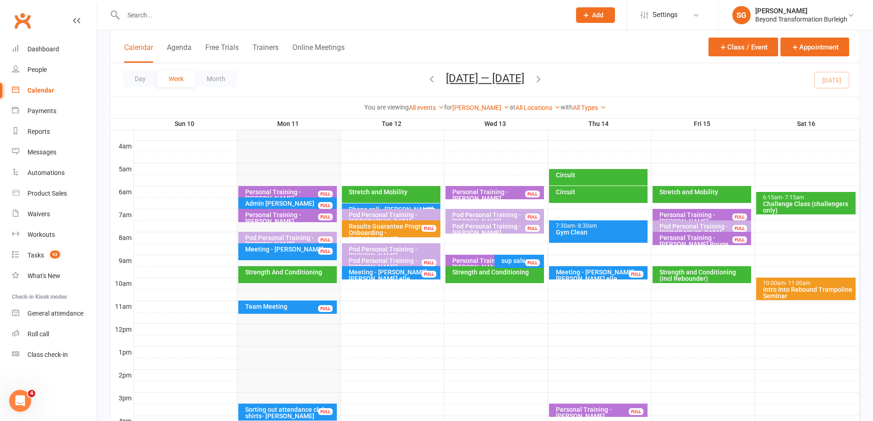
click at [401, 204] on div "Phone call - Kerry Van Gemert FULL" at bounding box center [391, 210] width 99 height 13
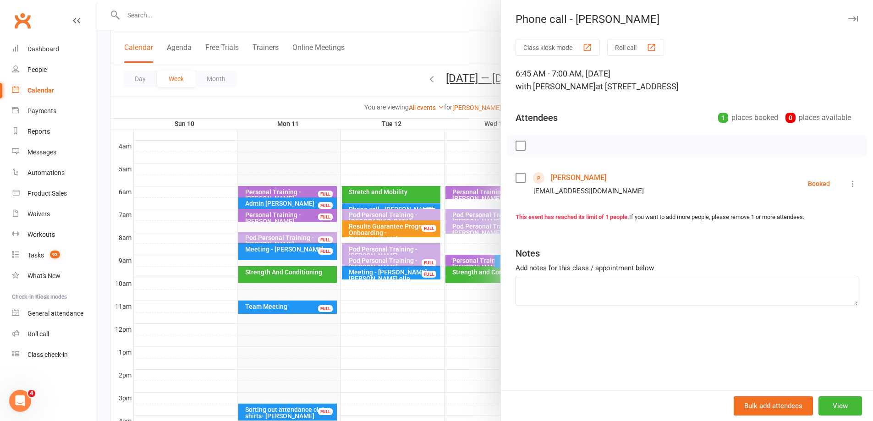
click at [402, 204] on div at bounding box center [485, 210] width 776 height 421
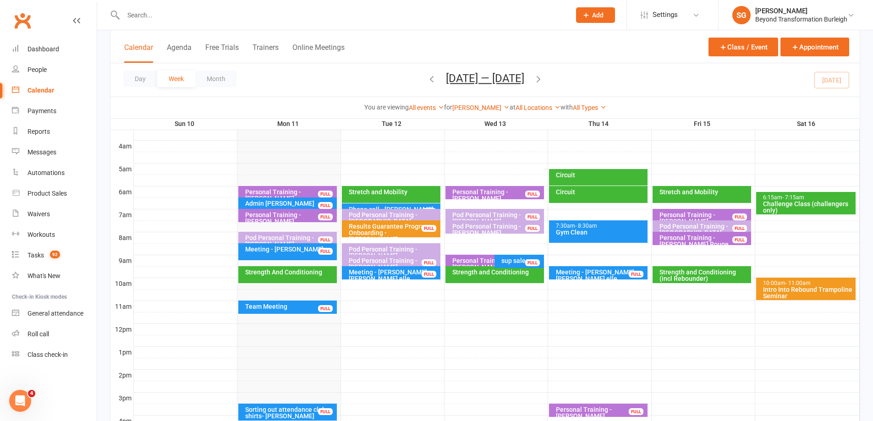
click at [400, 214] on div "Pod Personal Training - Lyndsey Kabat" at bounding box center [393, 221] width 90 height 19
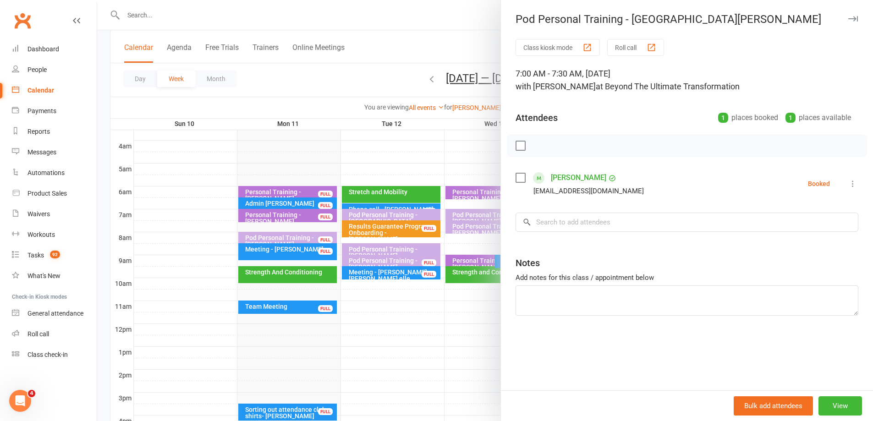
click at [400, 214] on div at bounding box center [485, 210] width 776 height 421
